Goal: Use online tool/utility: Utilize a website feature to perform a specific function

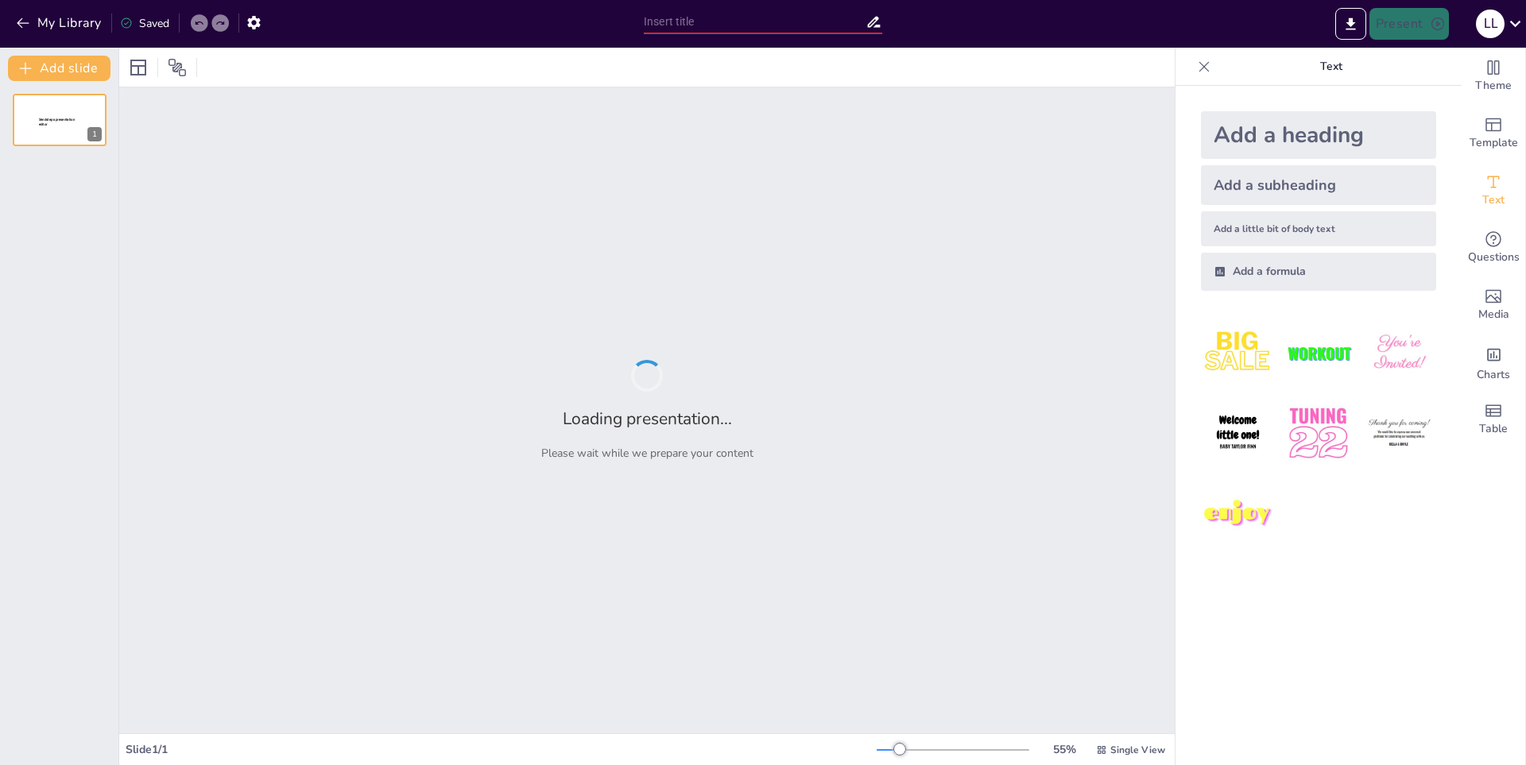
type input "Técnicas Básicas de Maquillaje para Principiantes"
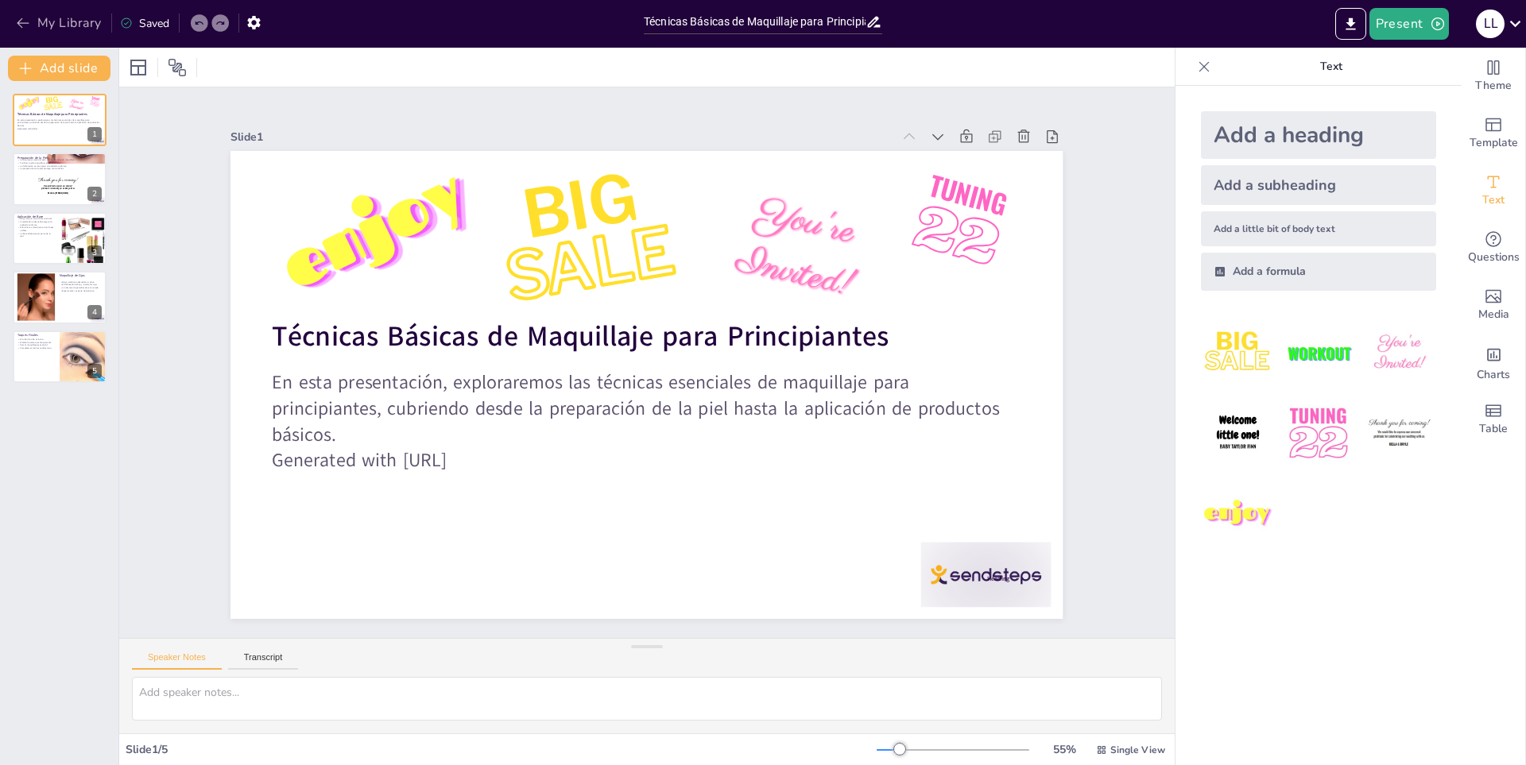
click at [22, 19] on icon "button" at bounding box center [23, 23] width 12 height 10
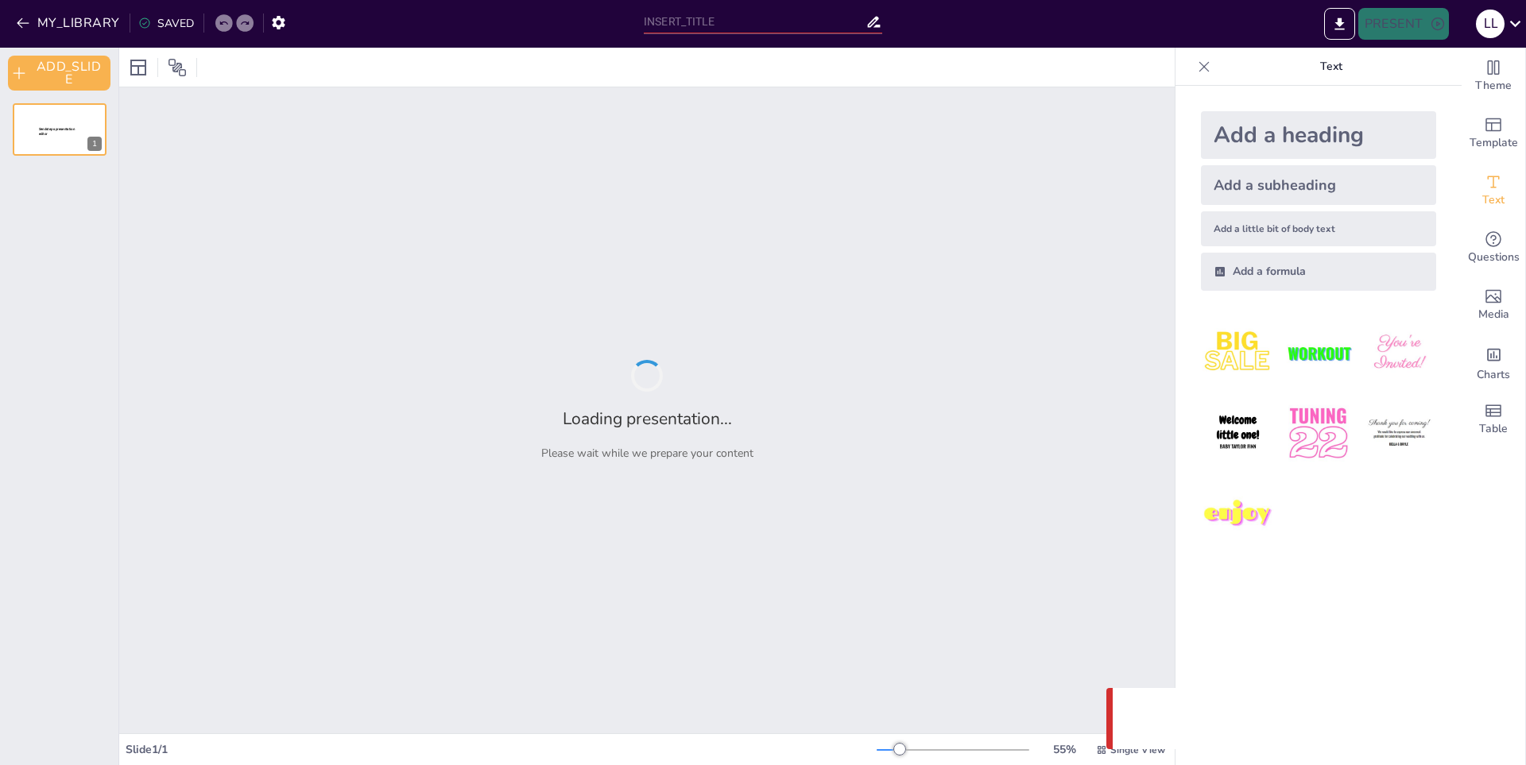
type input "Técnicas Básicas de Maquillaje para Principiantes"
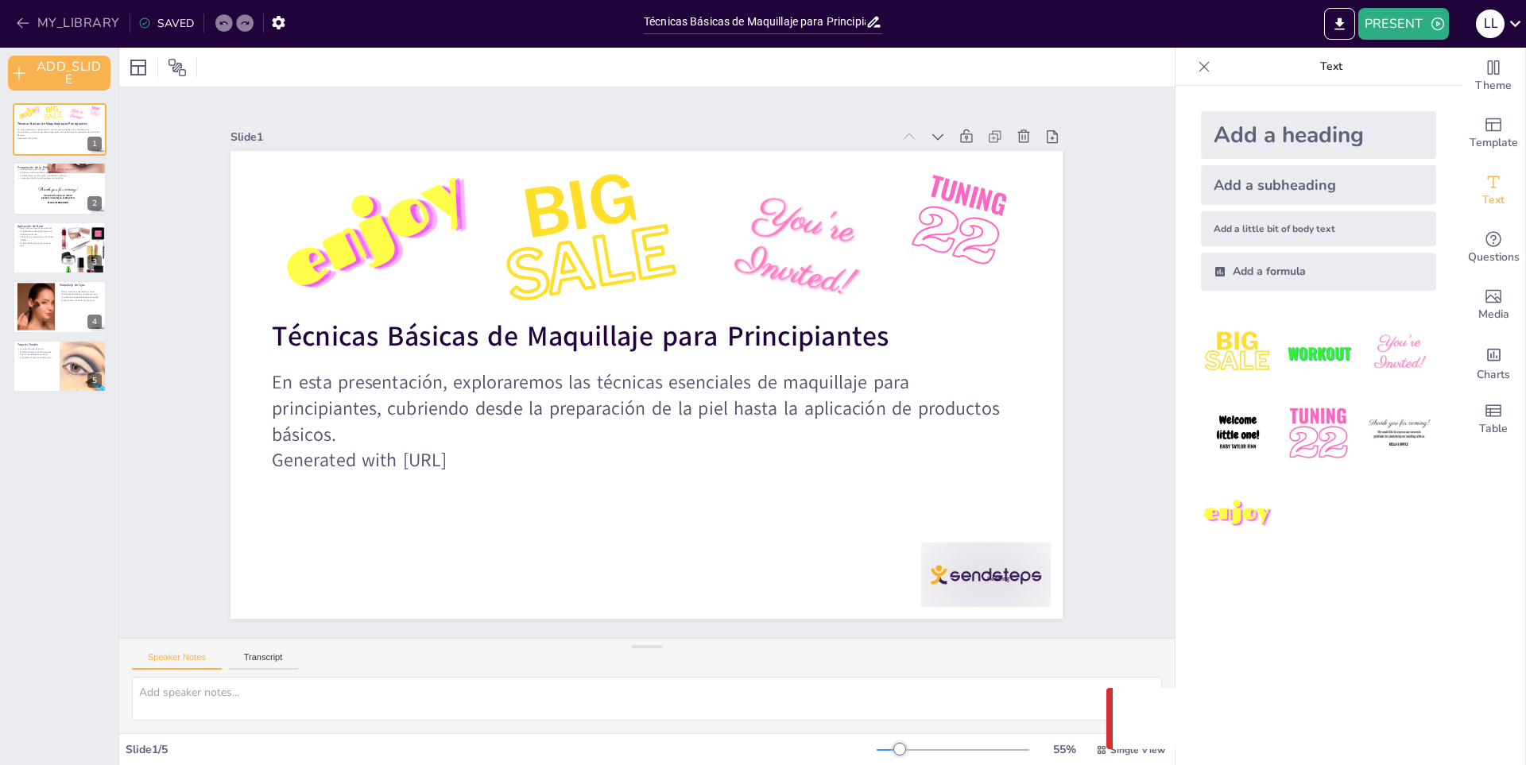
click at [22, 21] on icon "button" at bounding box center [23, 23] width 16 height 16
